Goal: Transaction & Acquisition: Purchase product/service

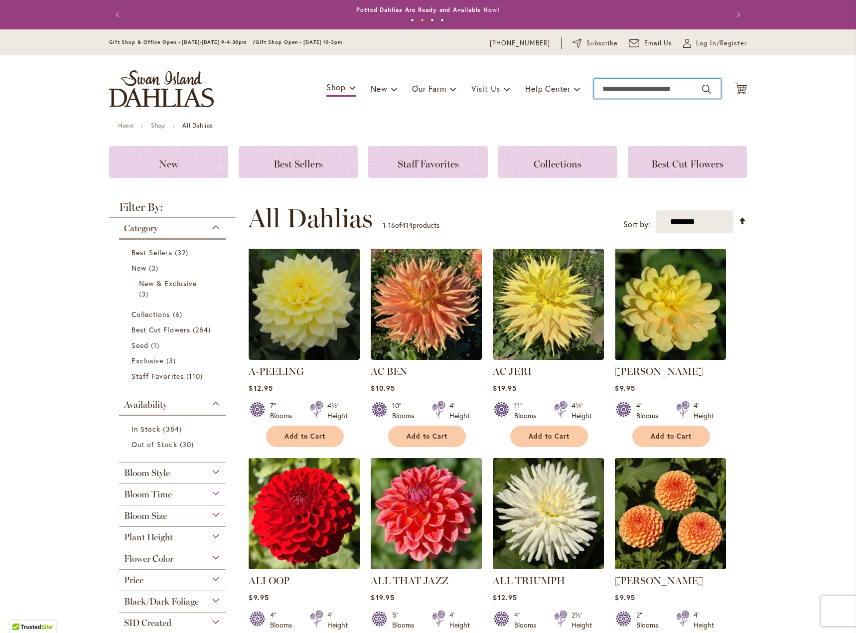
click at [631, 90] on input "Search" at bounding box center [657, 89] width 127 height 20
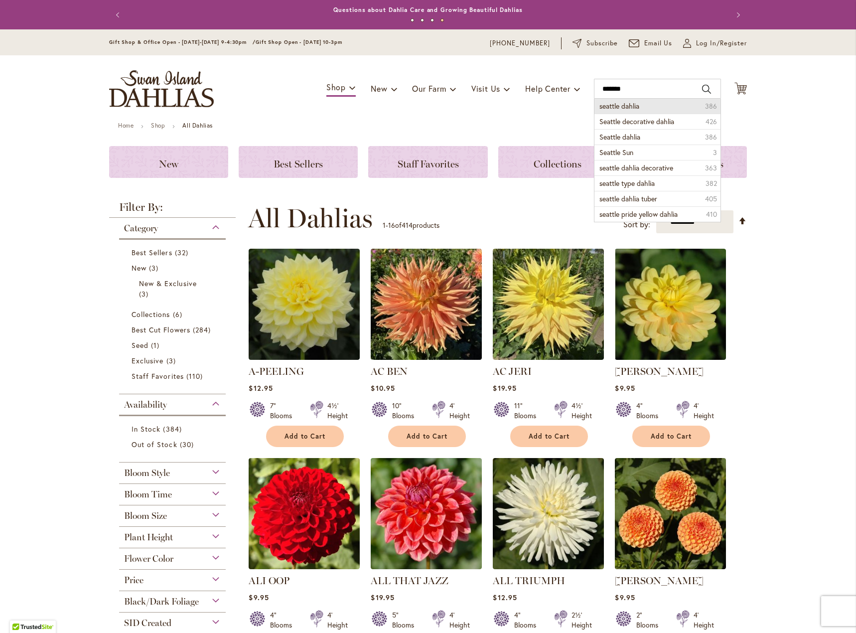
click at [620, 107] on span "seattle dahlia" at bounding box center [620, 105] width 40 height 9
type input "**********"
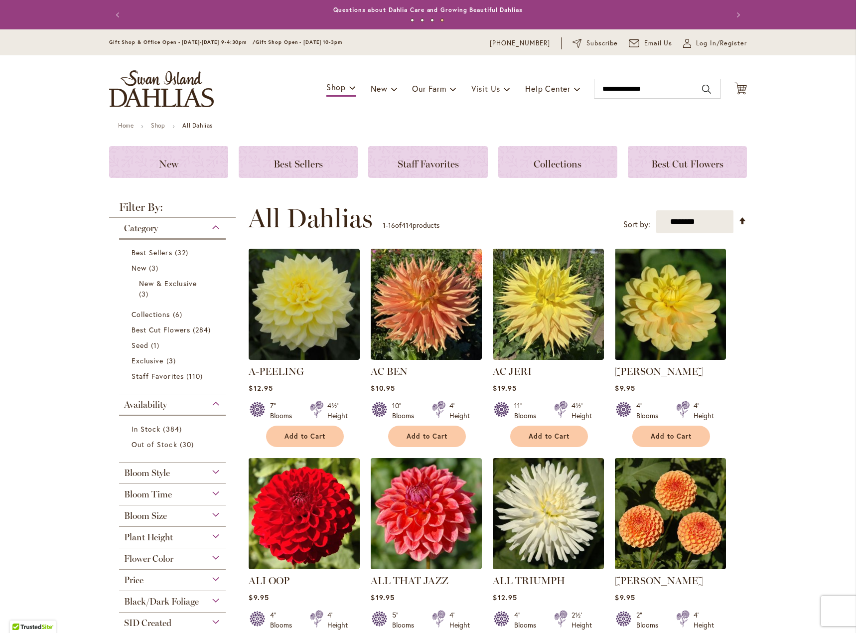
click at [702, 87] on button "Search" at bounding box center [706, 89] width 9 height 16
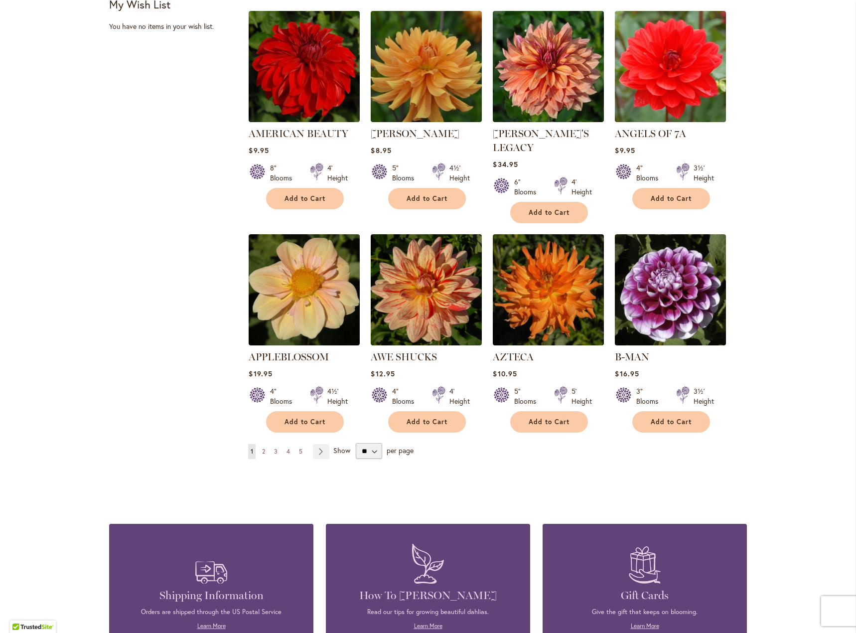
scroll to position [648, 0]
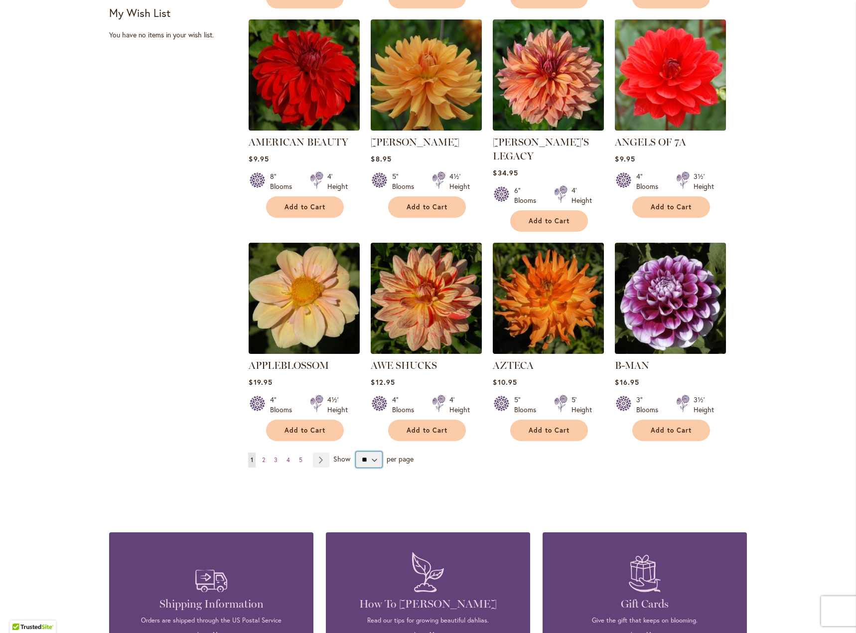
click at [372, 452] on select "** ** ** **" at bounding box center [369, 460] width 26 height 16
select select "**"
click at [356, 452] on select "** ** ** **" at bounding box center [369, 460] width 26 height 16
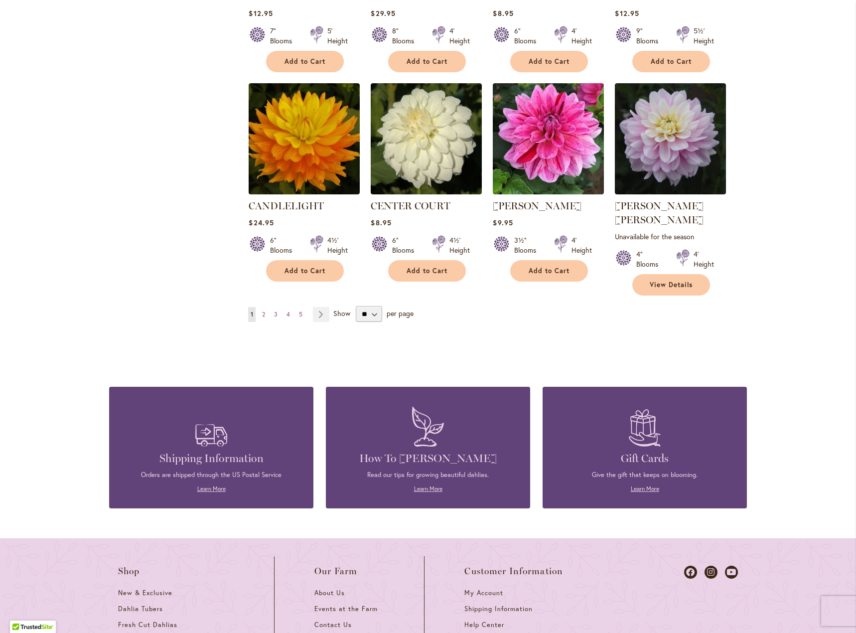
scroll to position [3351, 0]
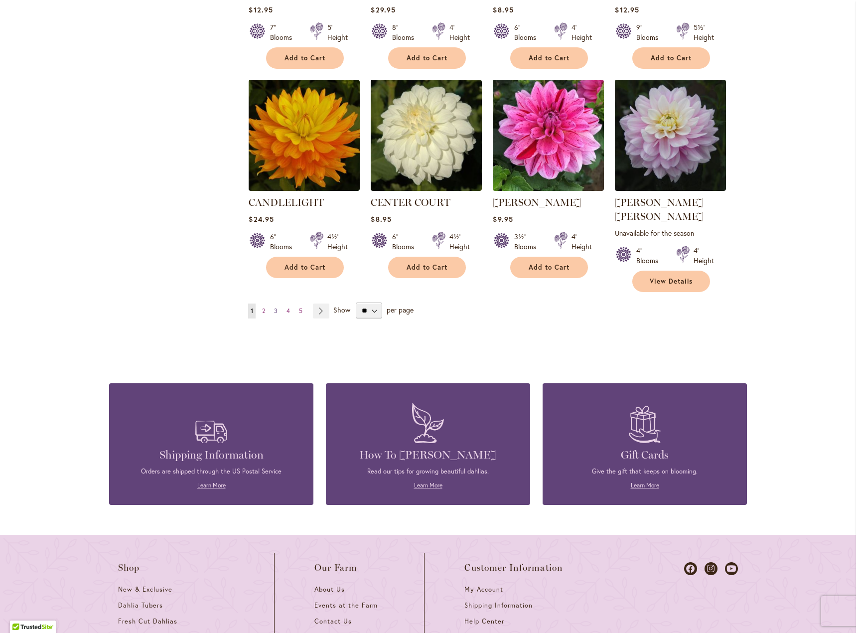
click at [274, 307] on span "3" at bounding box center [275, 310] width 3 height 7
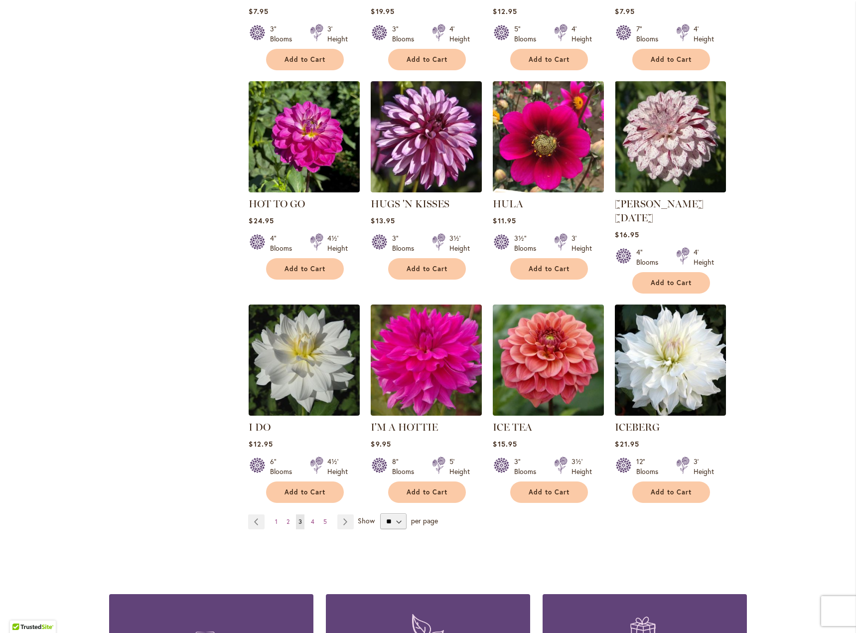
scroll to position [3138, 0]
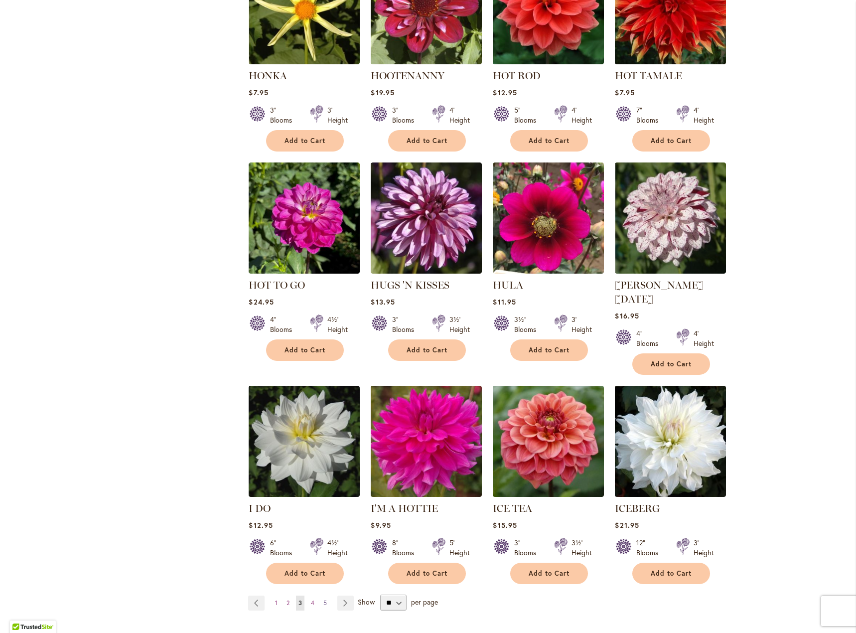
click at [323, 599] on span "5" at bounding box center [324, 602] width 3 height 7
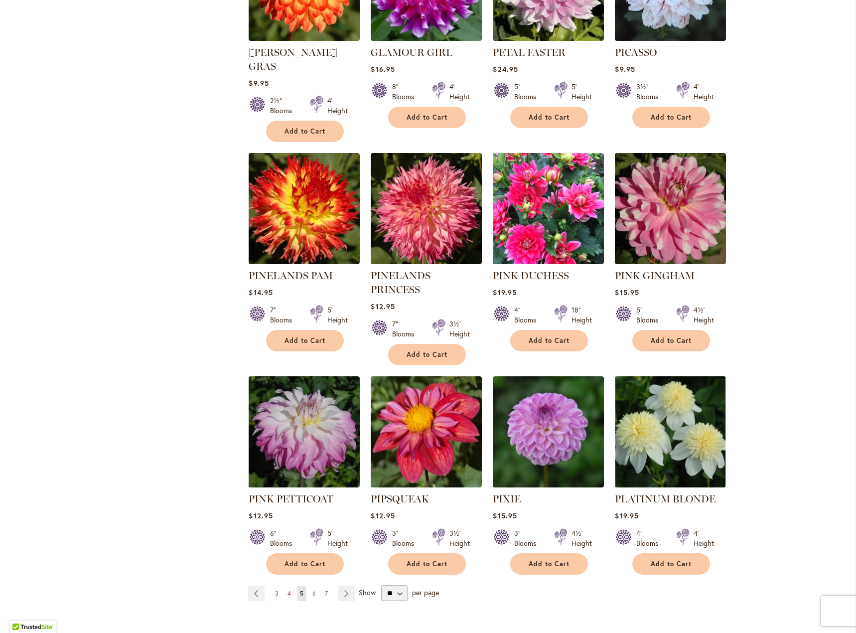
scroll to position [3107, 0]
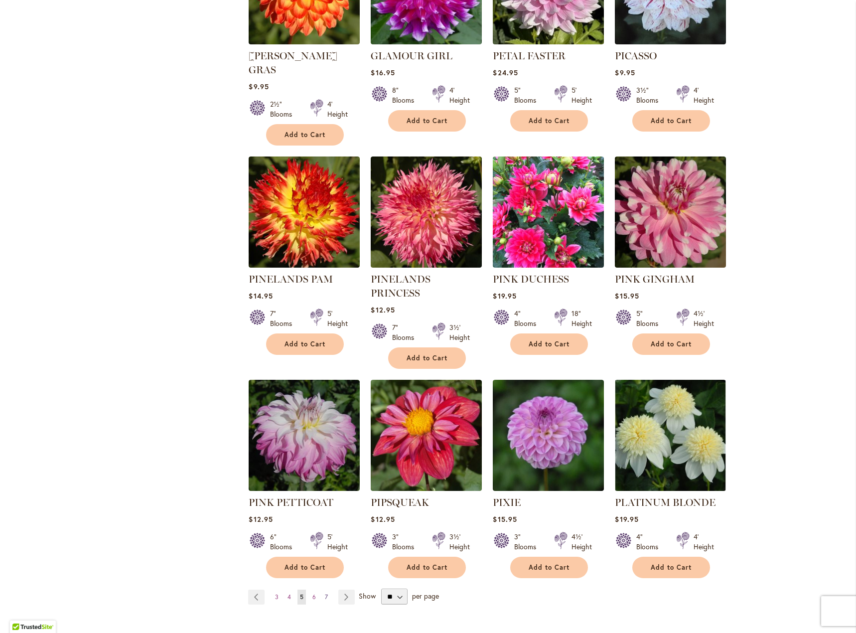
click at [325, 593] on span "7" at bounding box center [326, 596] width 3 height 7
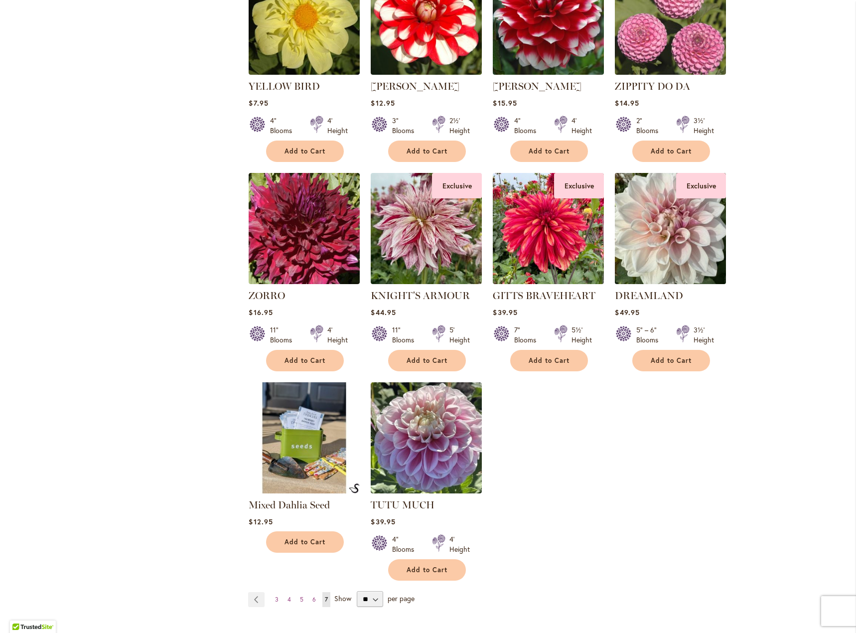
scroll to position [1545, 0]
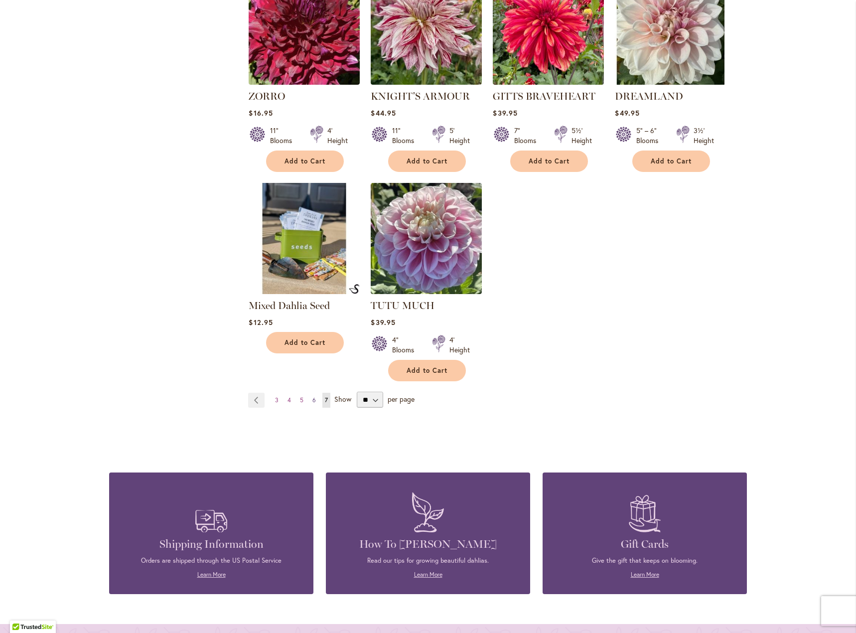
click at [312, 396] on span "6" at bounding box center [313, 399] width 3 height 7
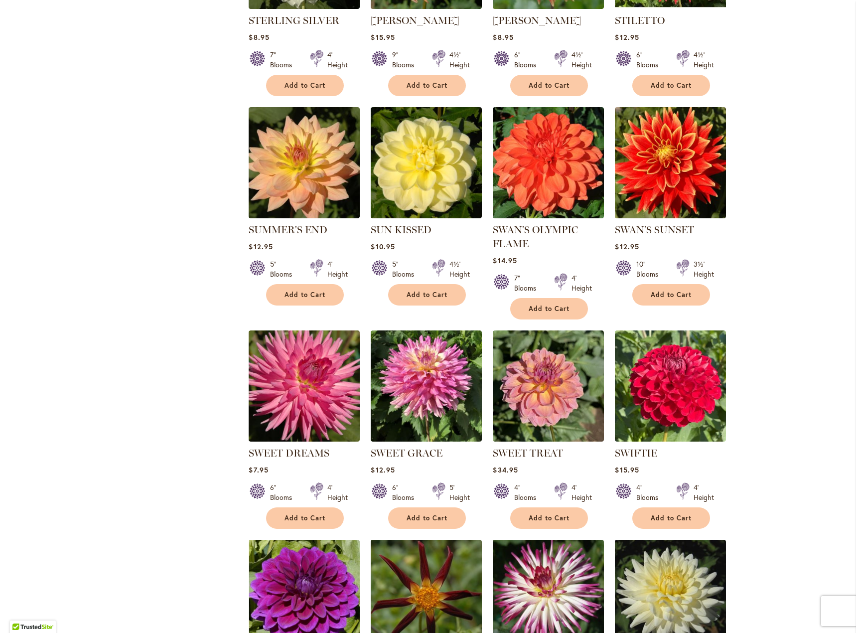
scroll to position [2304, 0]
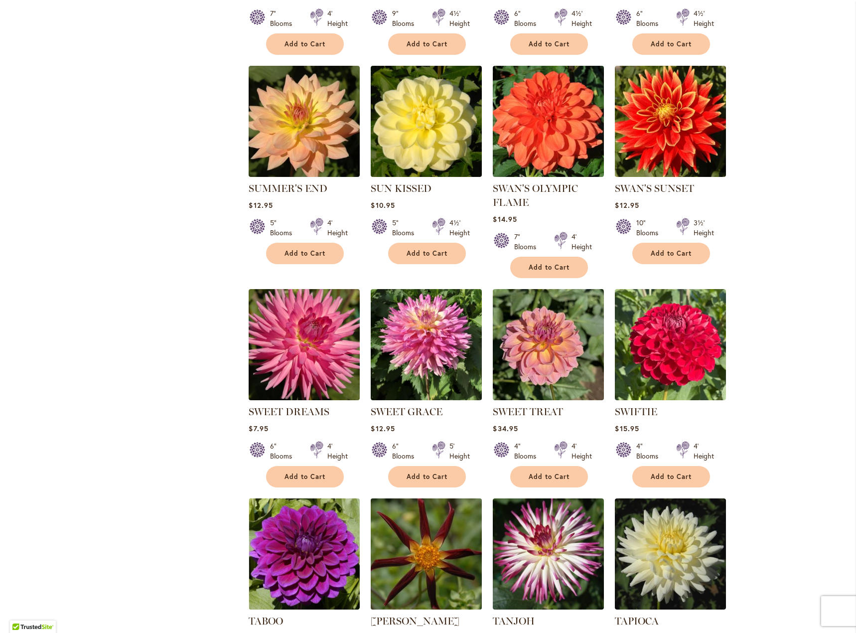
click at [423, 543] on img at bounding box center [426, 554] width 117 height 117
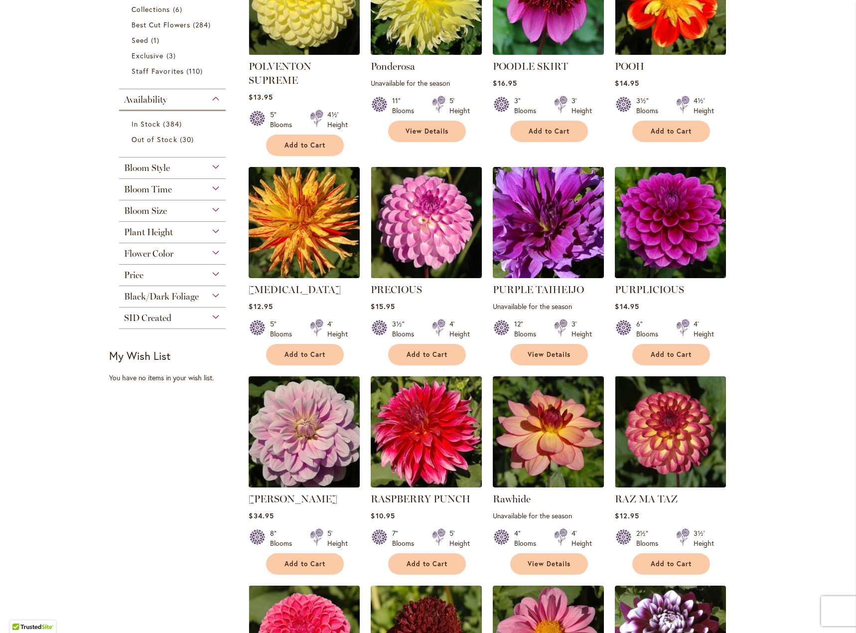
scroll to position [338, 0]
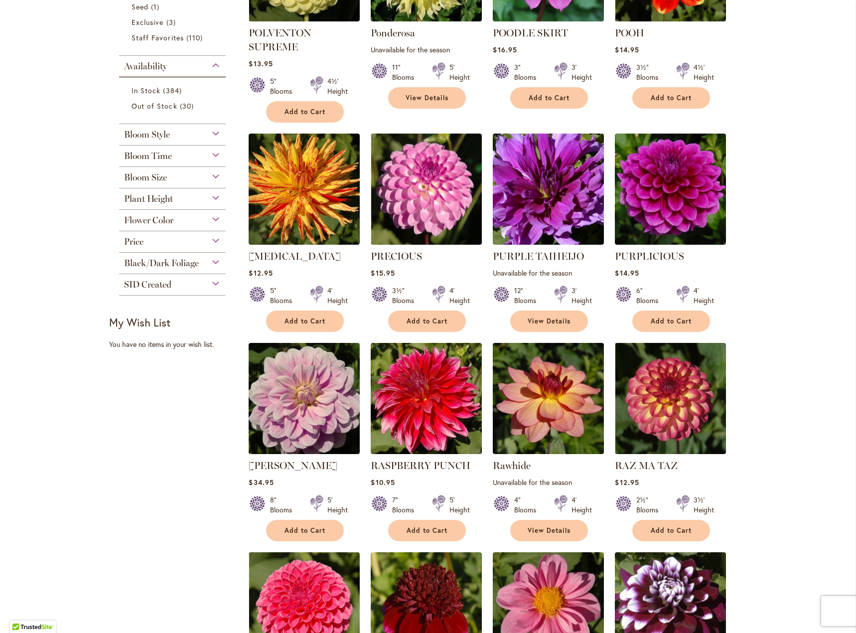
click at [211, 155] on div "Bloom Time" at bounding box center [172, 154] width 107 height 16
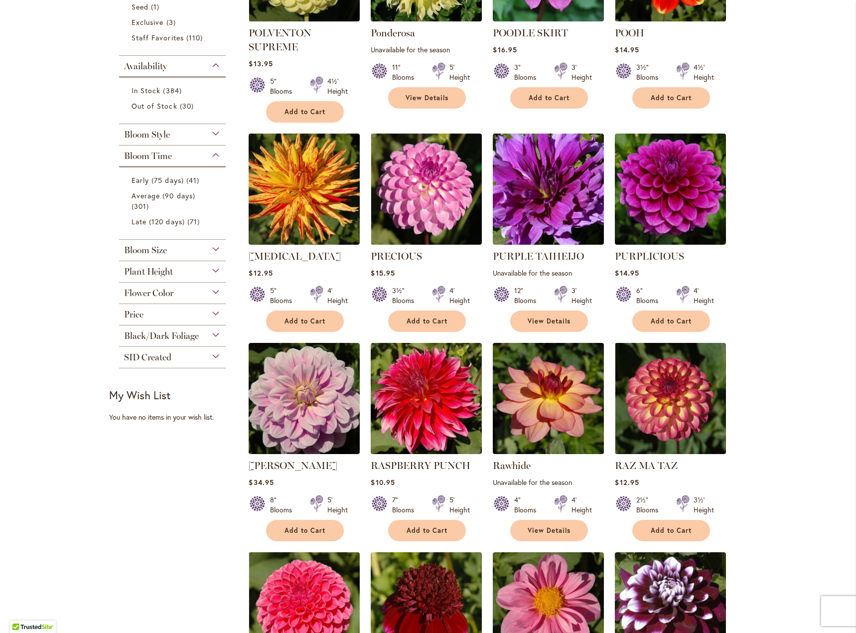
click at [211, 131] on div "Bloom Style" at bounding box center [172, 132] width 107 height 16
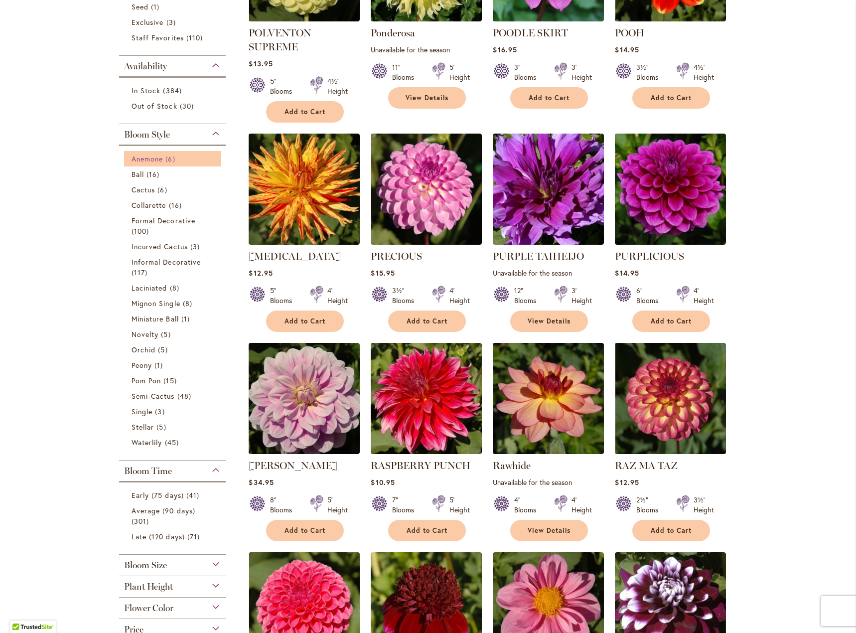
click at [139, 160] on span "Anemone" at bounding box center [147, 158] width 31 height 9
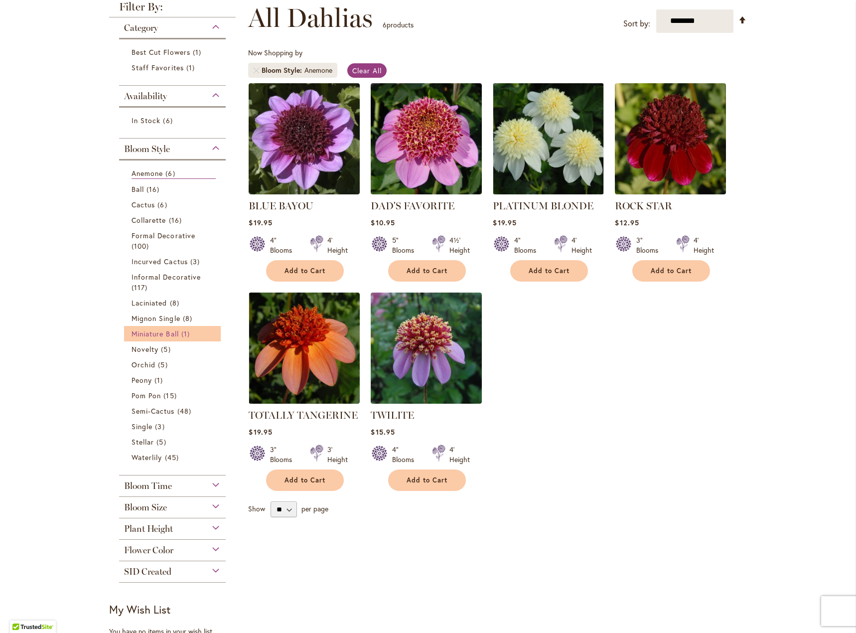
scroll to position [150, 0]
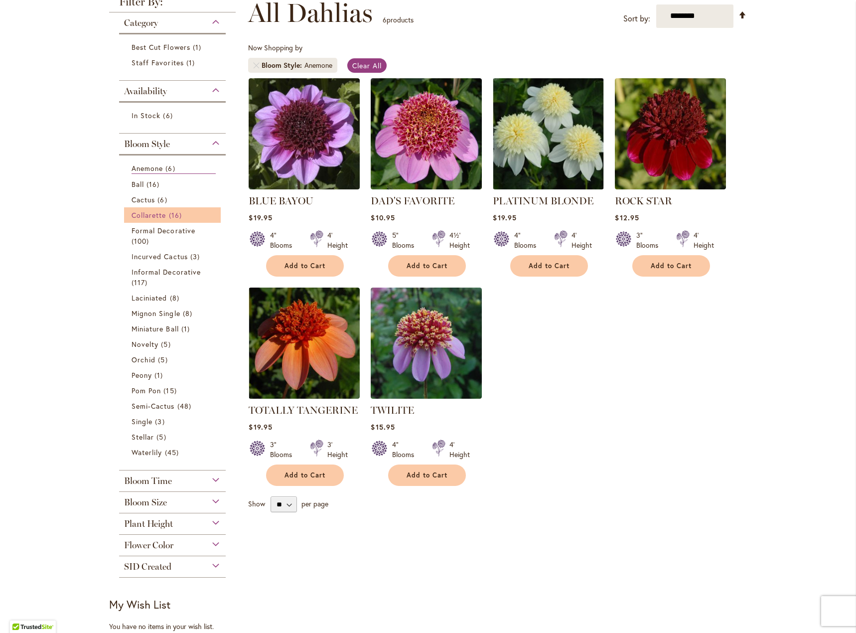
click at [145, 216] on span "Collarette" at bounding box center [149, 214] width 35 height 9
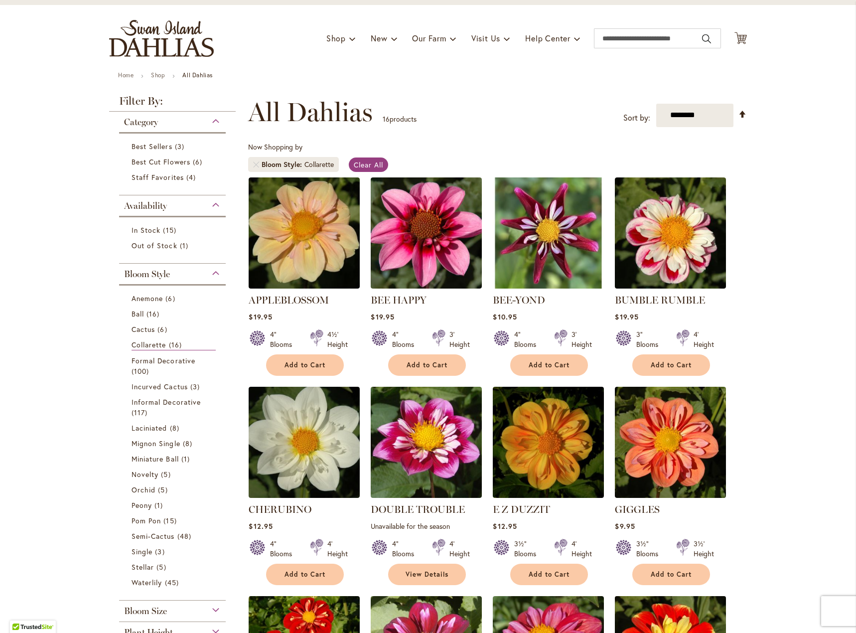
scroll to position [50, 0]
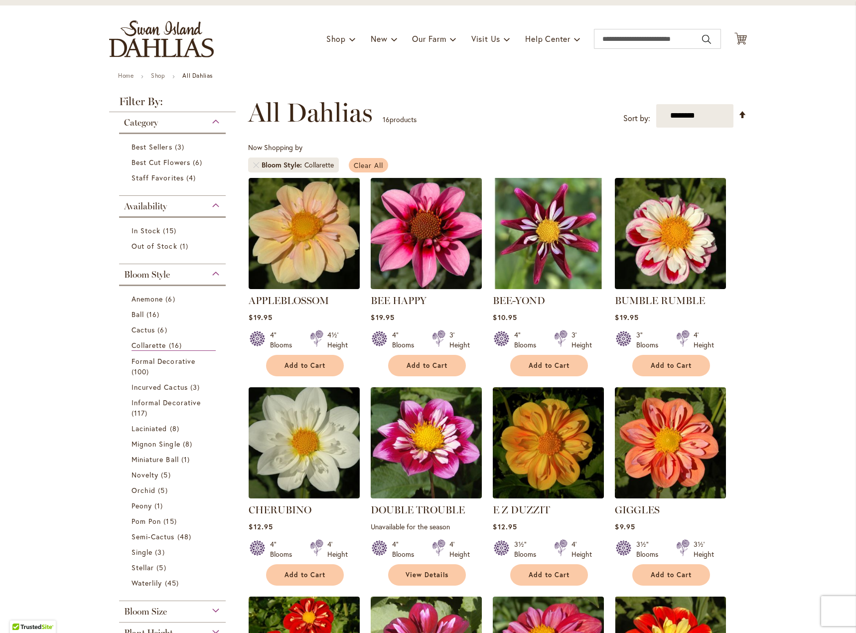
click at [363, 163] on span "Clear All" at bounding box center [368, 164] width 29 height 9
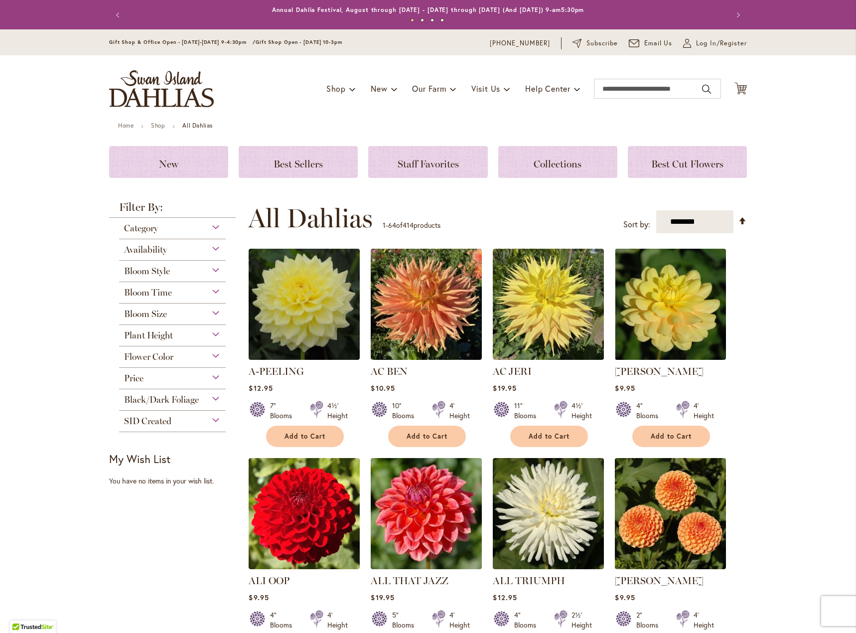
click at [213, 356] on div "Flower Color" at bounding box center [172, 354] width 107 height 16
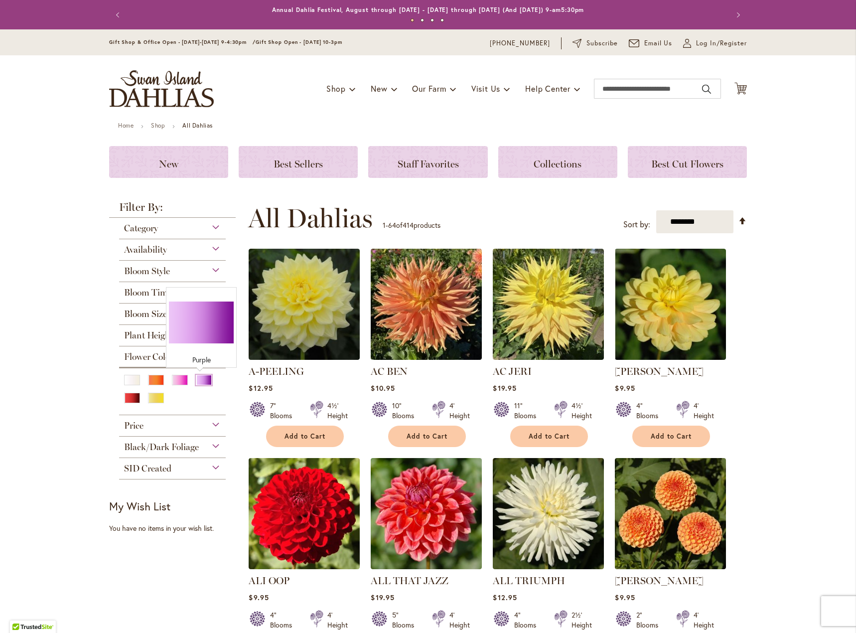
click at [200, 379] on div "Purple" at bounding box center [204, 380] width 16 height 10
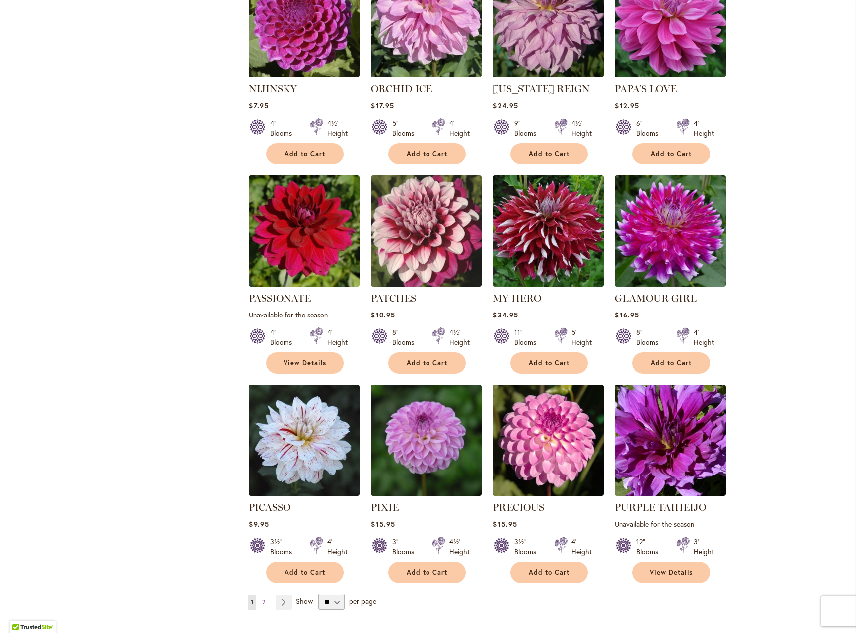
scroll to position [3068, 0]
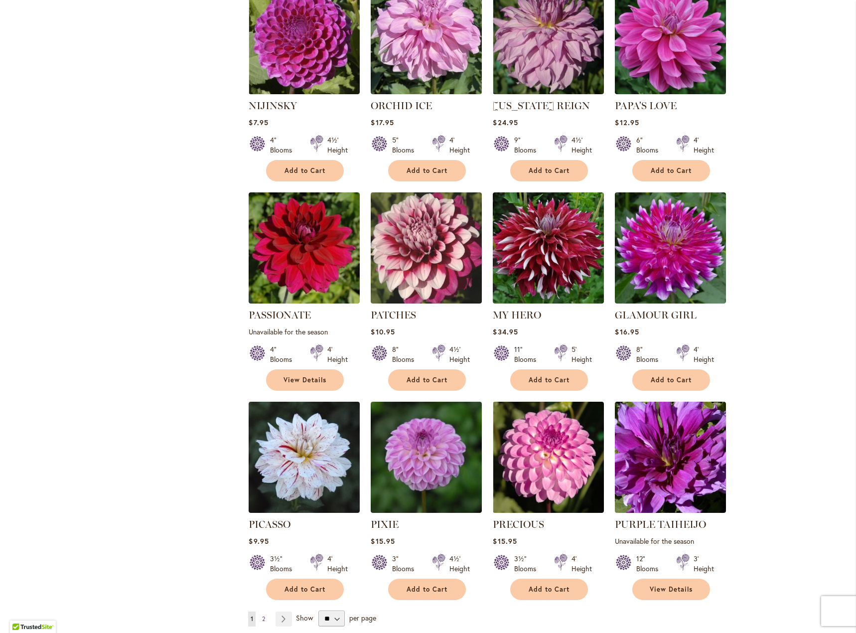
click at [264, 612] on link "Page 2" at bounding box center [264, 619] width 8 height 15
